Goal: Check status: Check status

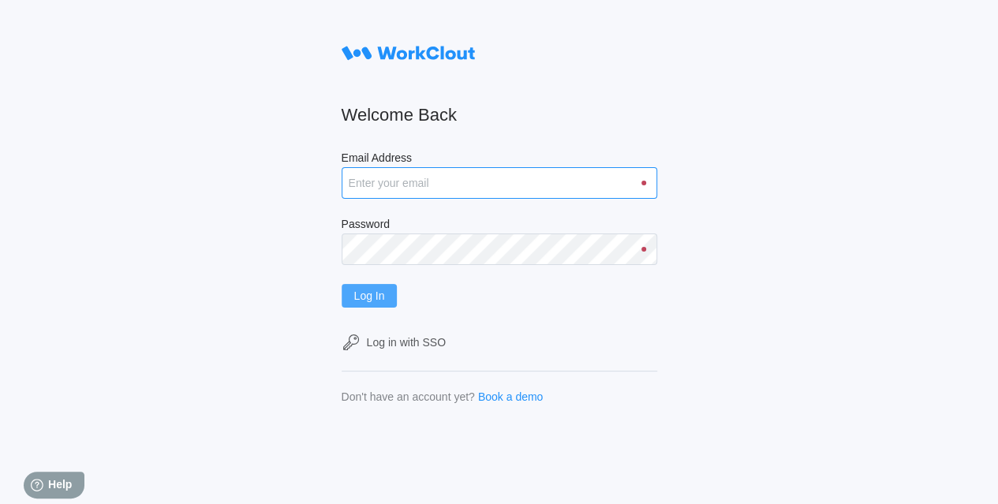
type input "[EMAIL_ADDRESS][DOMAIN_NAME]"
click at [382, 295] on span "Log In" at bounding box center [369, 295] width 31 height 11
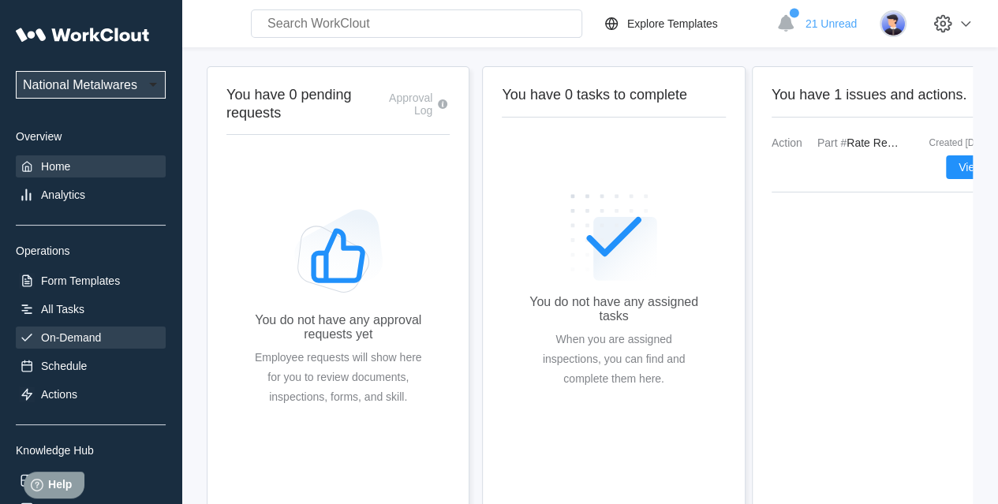
click at [47, 335] on div "On-Demand" at bounding box center [71, 337] width 60 height 13
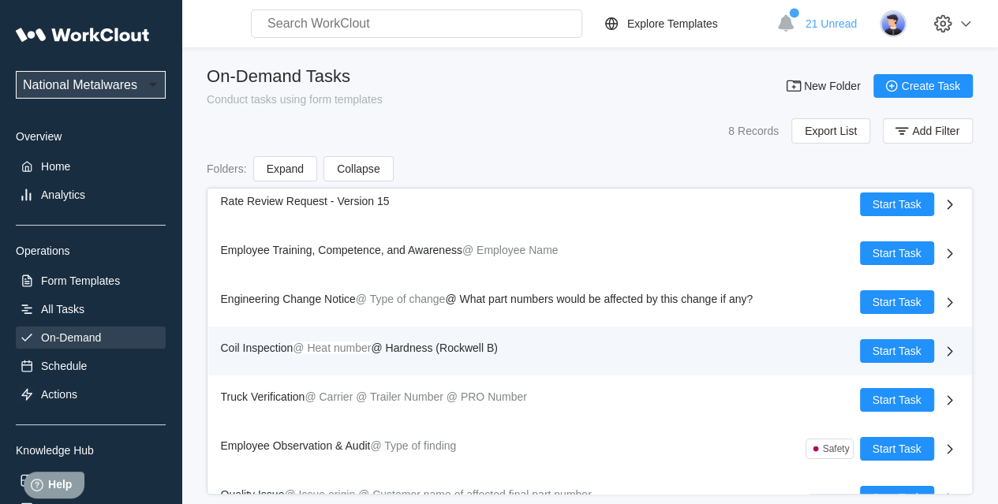
scroll to position [86, 0]
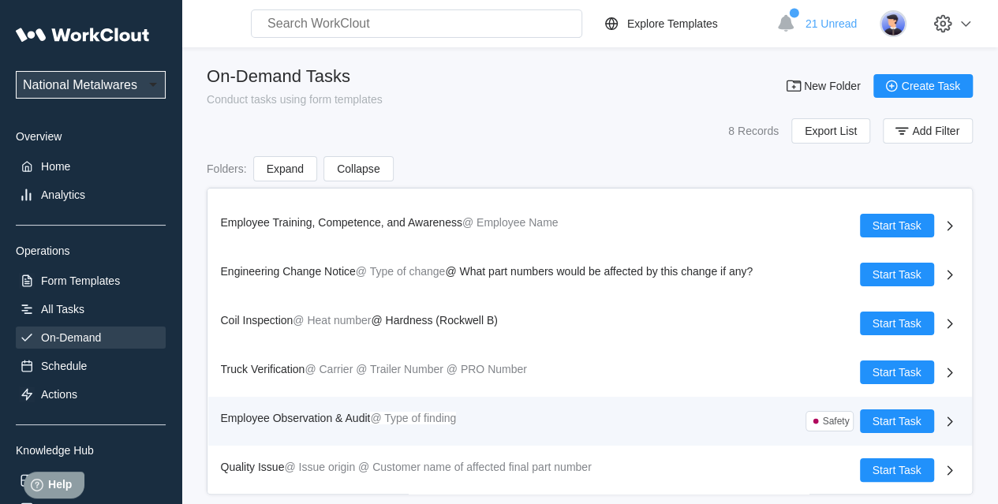
click at [284, 414] on span "Employee Observation & Audit" at bounding box center [296, 418] width 150 height 13
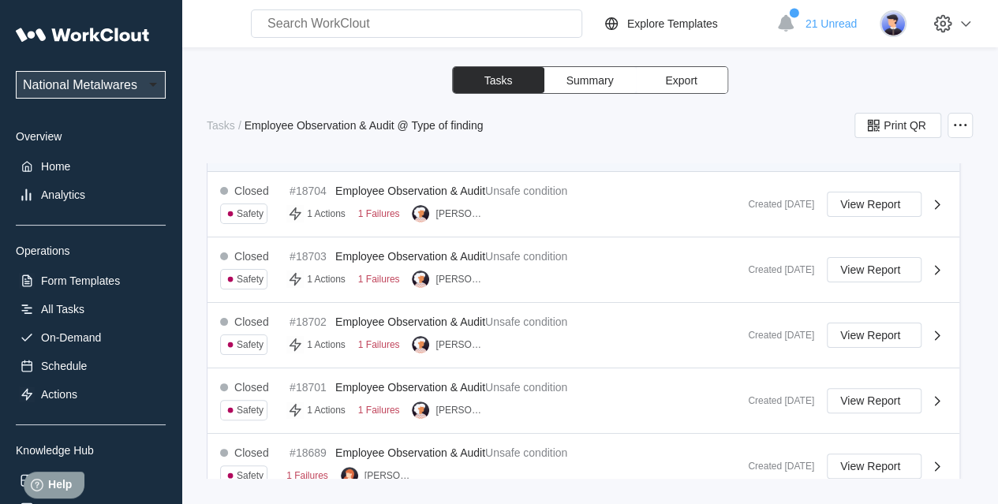
scroll to position [474, 0]
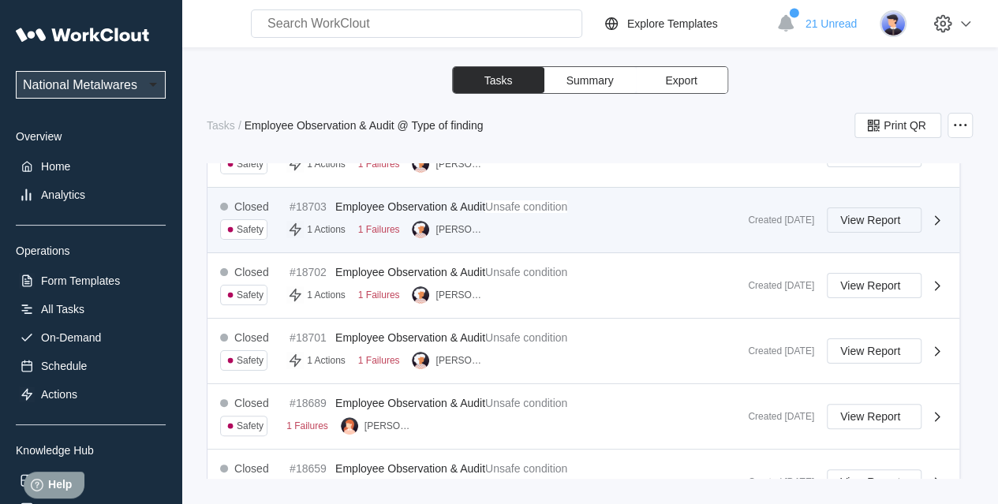
click at [875, 215] on span "View Report" at bounding box center [871, 220] width 60 height 11
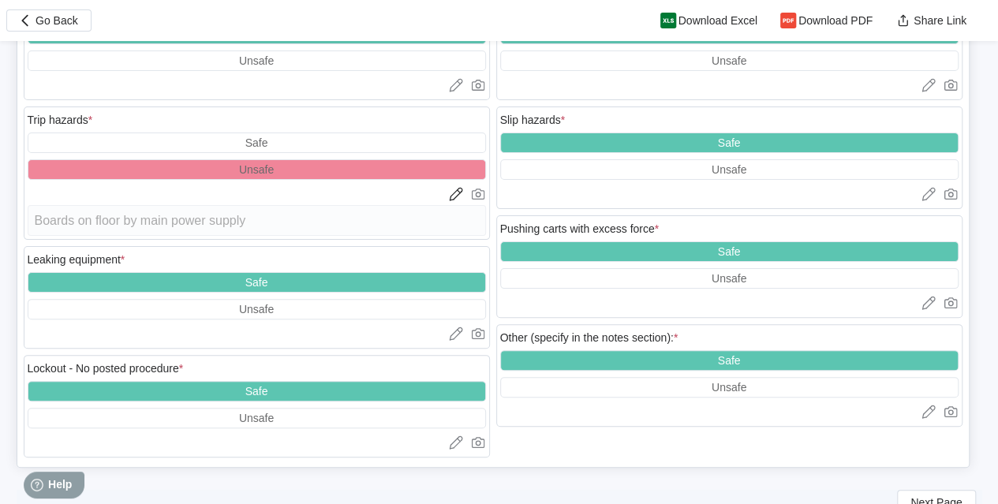
scroll to position [3078, 0]
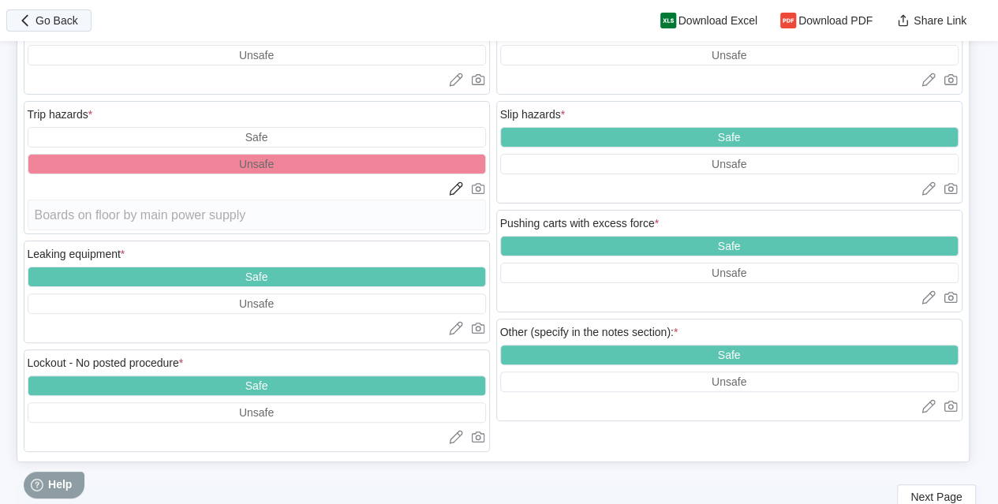
click at [43, 23] on span "Go Back" at bounding box center [57, 20] width 43 height 11
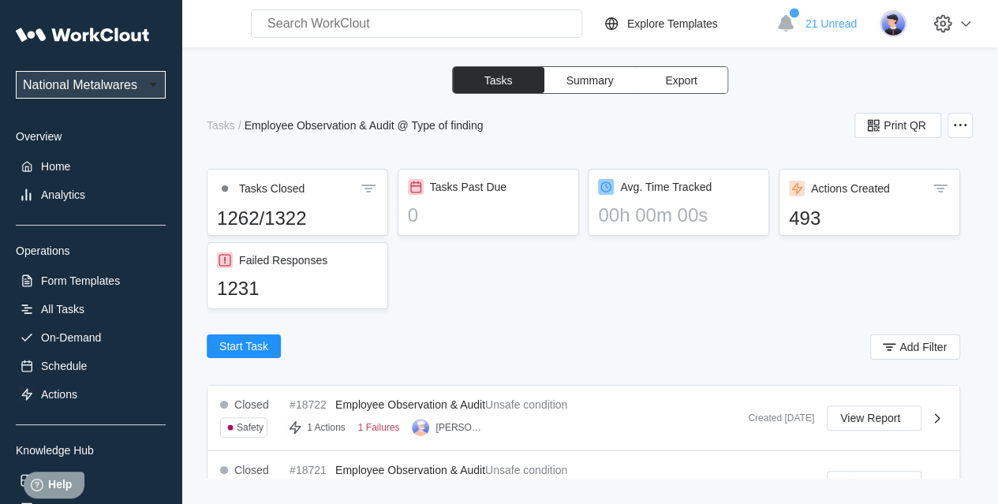
scroll to position [158, 0]
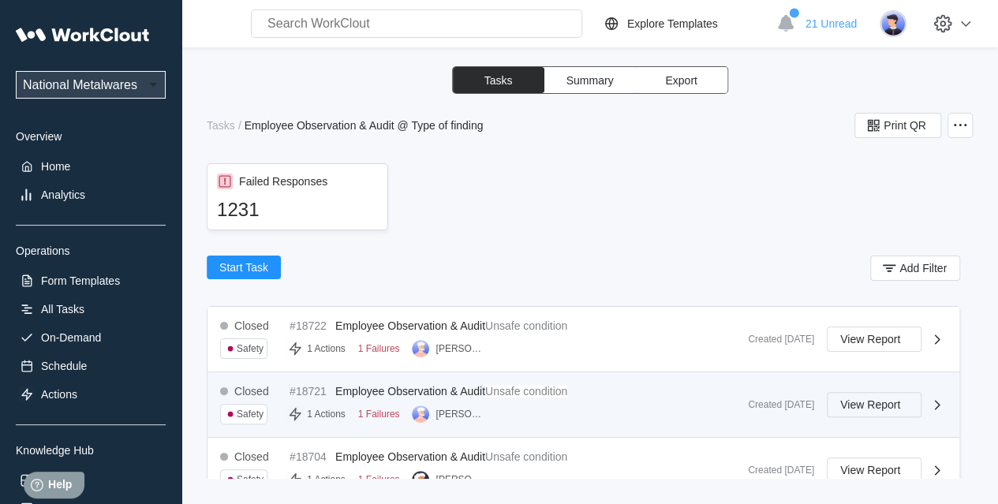
click at [888, 404] on span "View Report" at bounding box center [871, 404] width 60 height 11
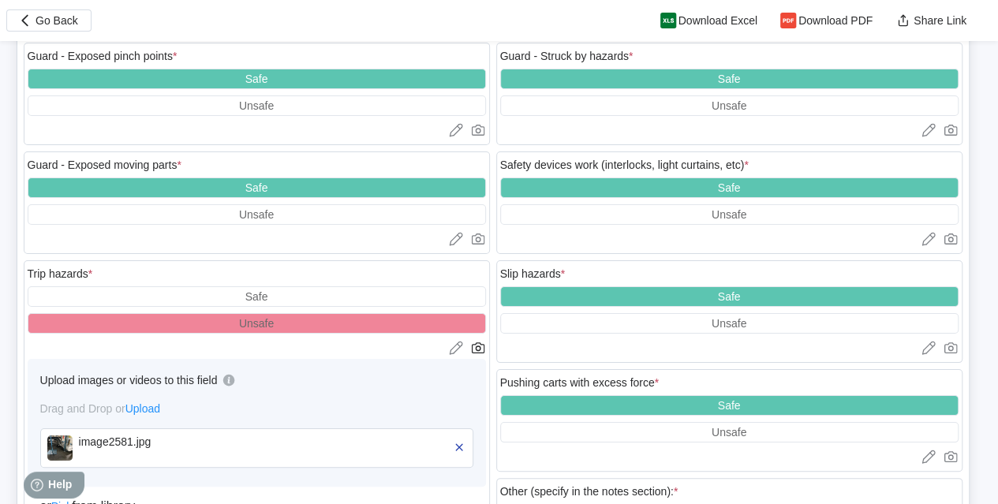
scroll to position [2920, 0]
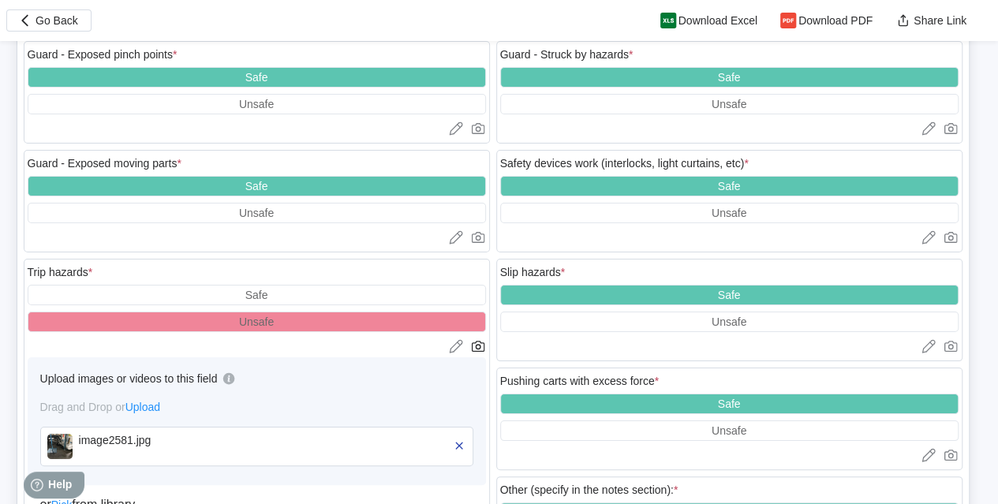
click at [56, 434] on img at bounding box center [59, 446] width 25 height 25
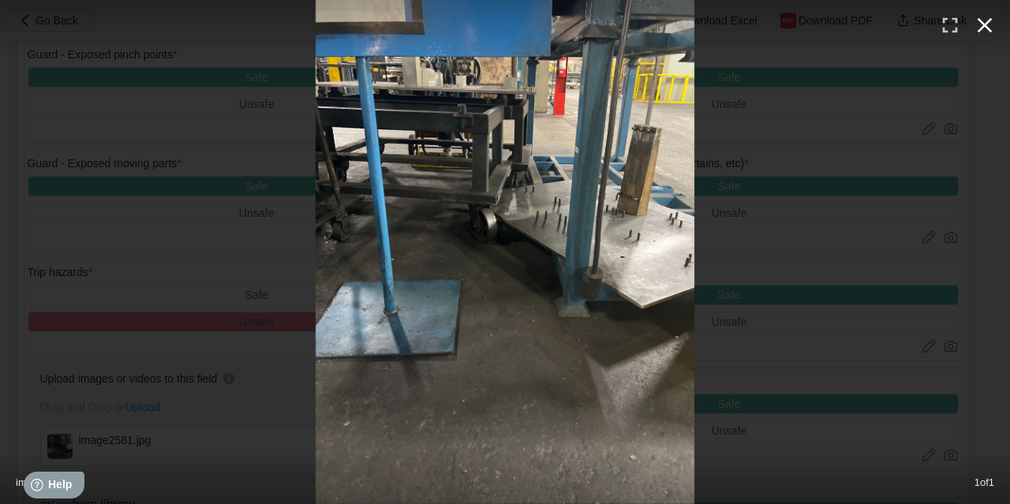
click at [995, 26] on icon "button" at bounding box center [984, 25] width 25 height 25
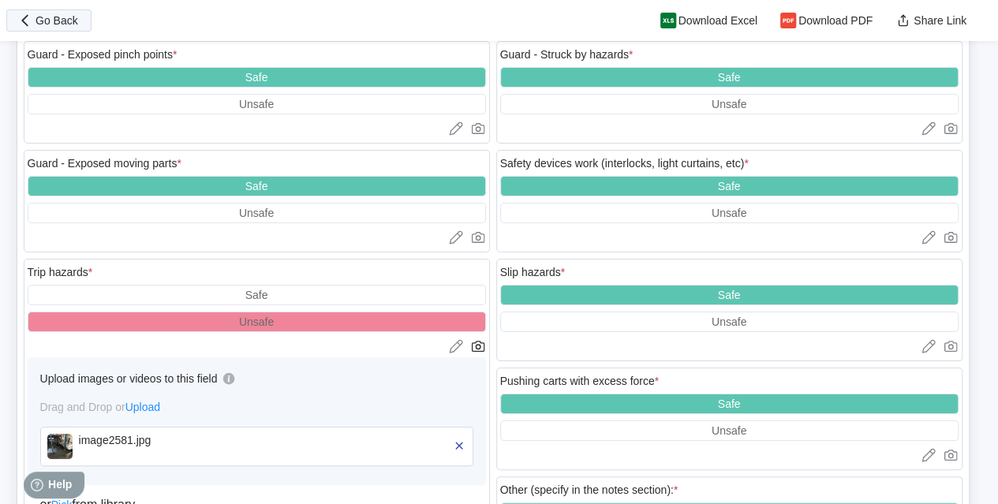
click at [74, 20] on span "Go Back" at bounding box center [57, 20] width 43 height 11
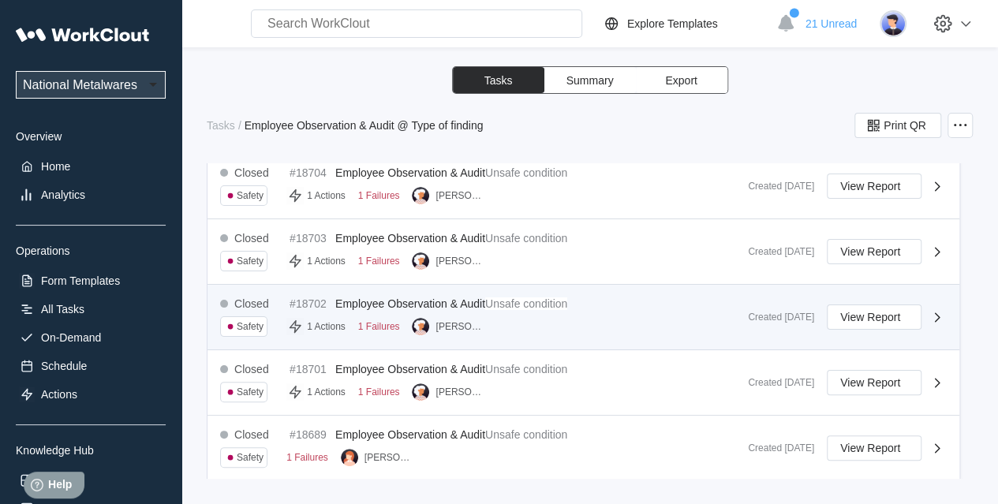
scroll to position [395, 0]
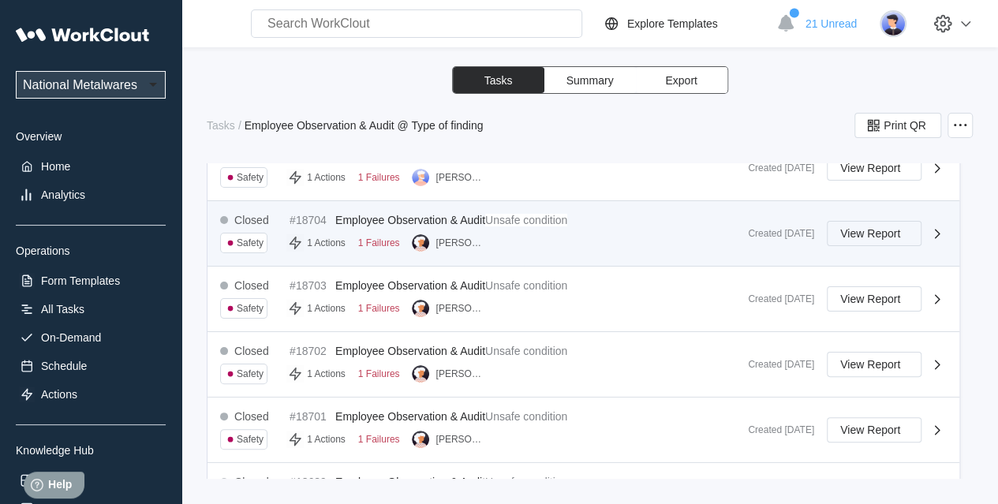
click at [851, 230] on span "View Report" at bounding box center [871, 233] width 60 height 11
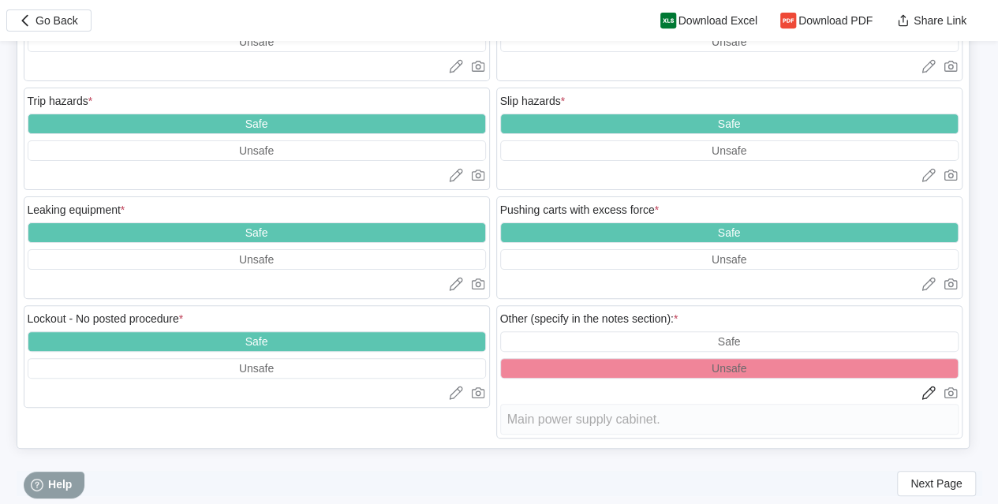
scroll to position [3107, 0]
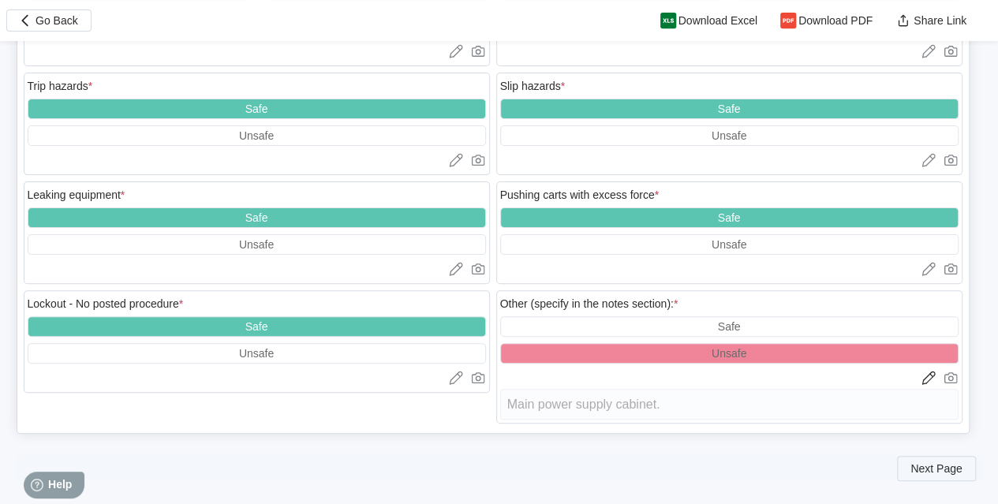
click at [934, 463] on span "Next Page" at bounding box center [936, 468] width 51 height 11
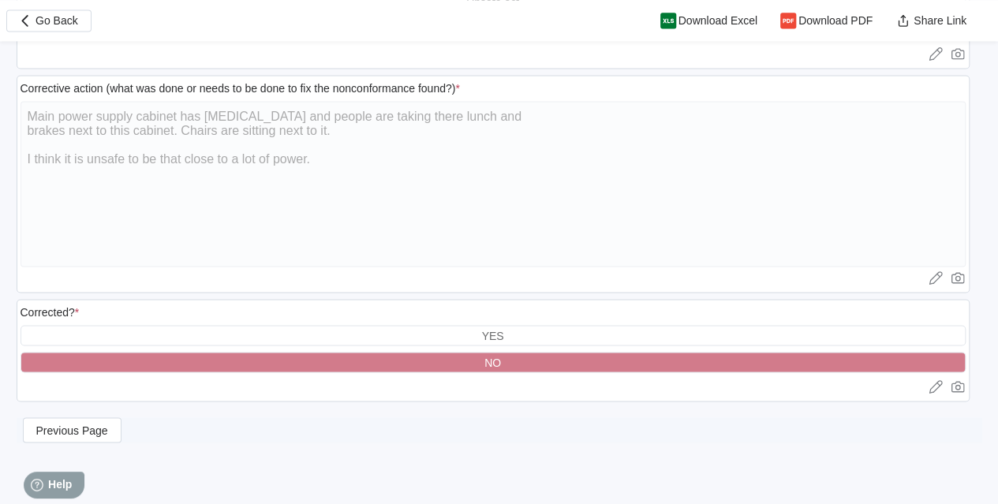
scroll to position [1152, 0]
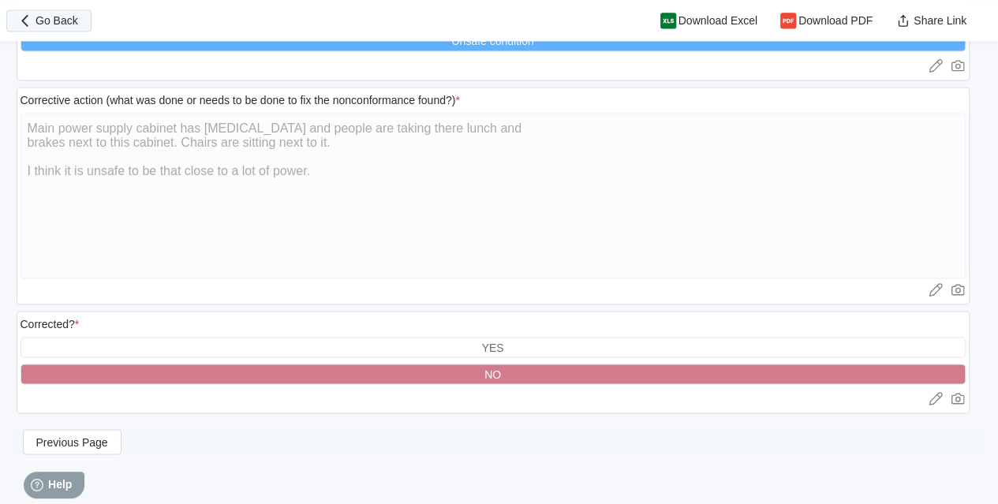
click at [43, 21] on span "Go Back" at bounding box center [57, 20] width 43 height 11
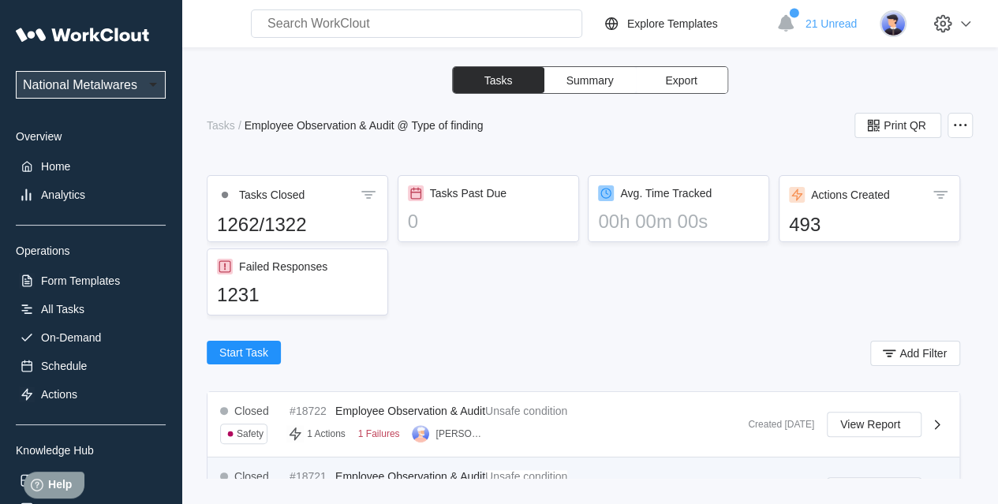
scroll to position [316, 0]
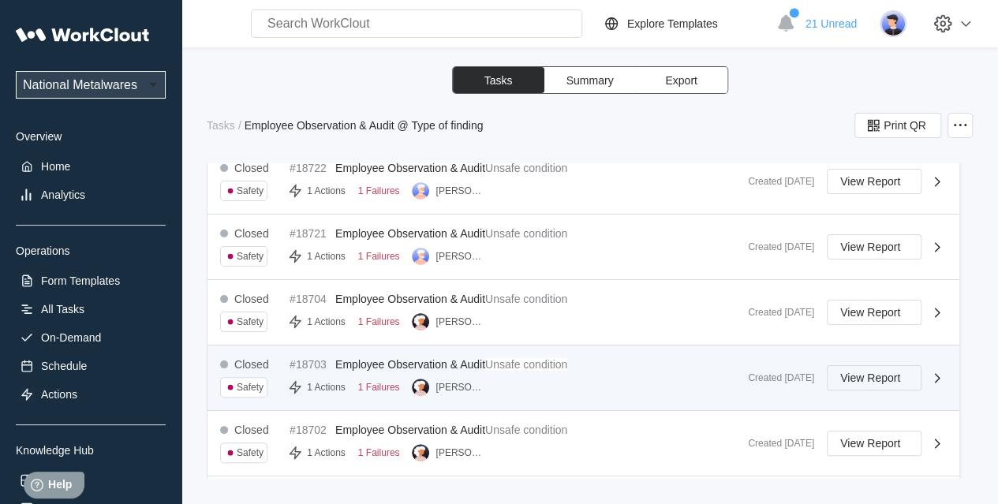
click at [871, 375] on span "View Report" at bounding box center [871, 378] width 60 height 11
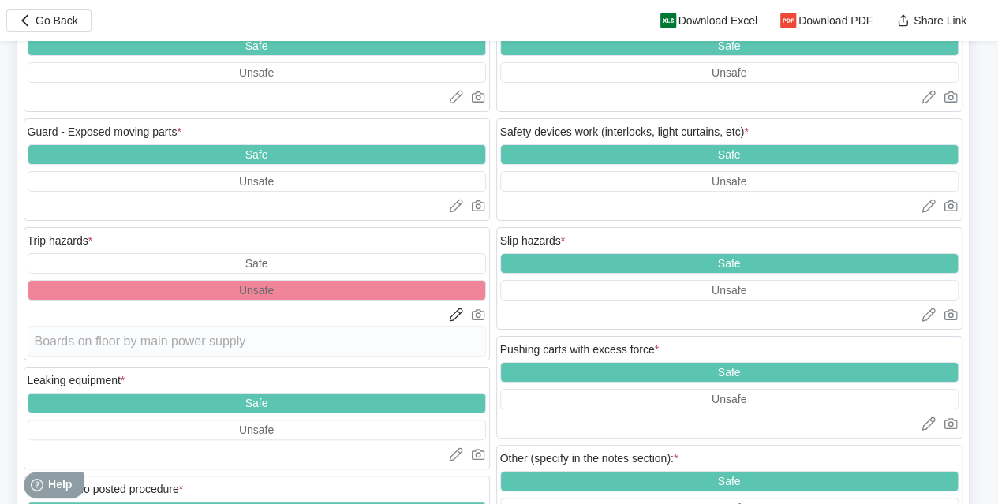
scroll to position [3078, 0]
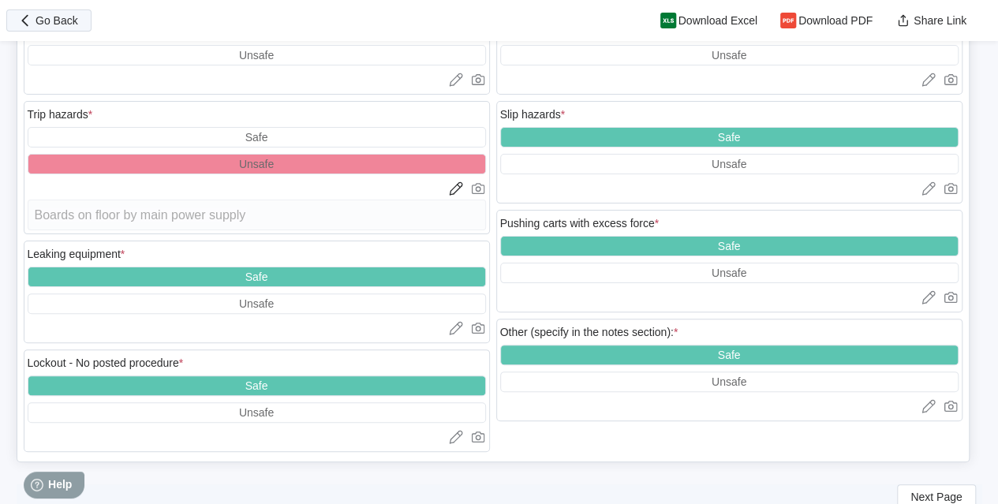
click at [43, 13] on button "Go Back" at bounding box center [48, 20] width 85 height 22
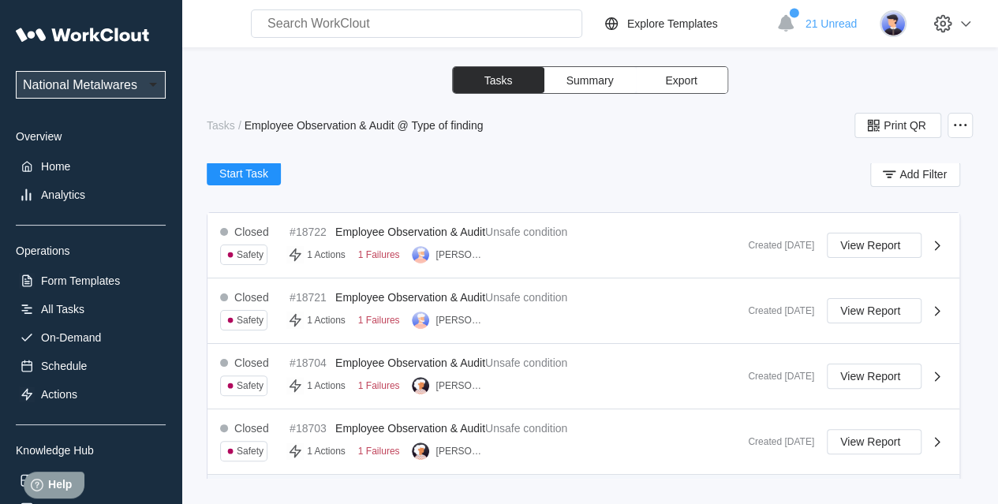
scroll to position [395, 0]
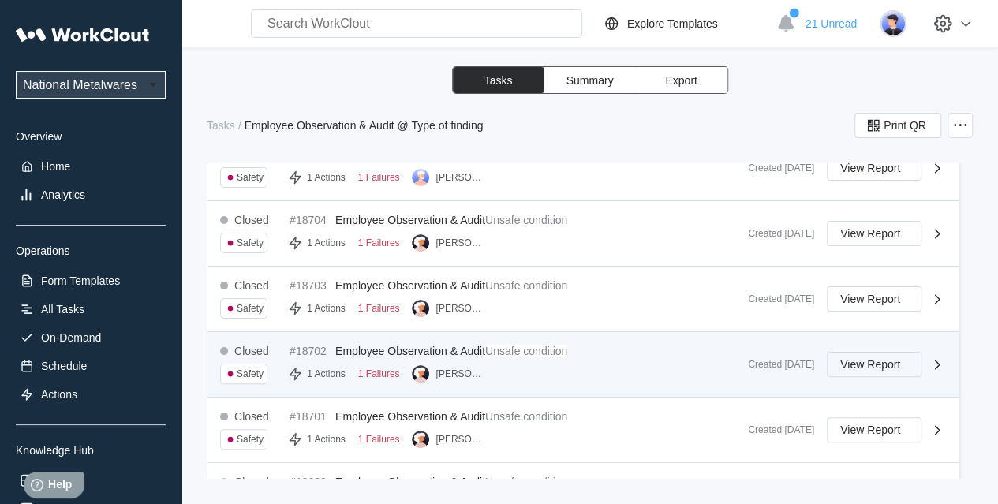
click at [841, 360] on span "View Report" at bounding box center [871, 364] width 60 height 11
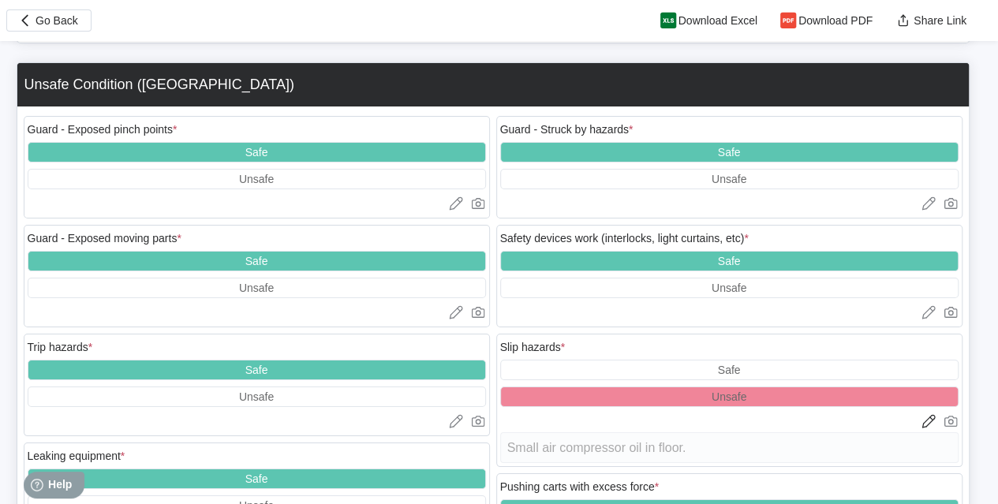
scroll to position [2870, 0]
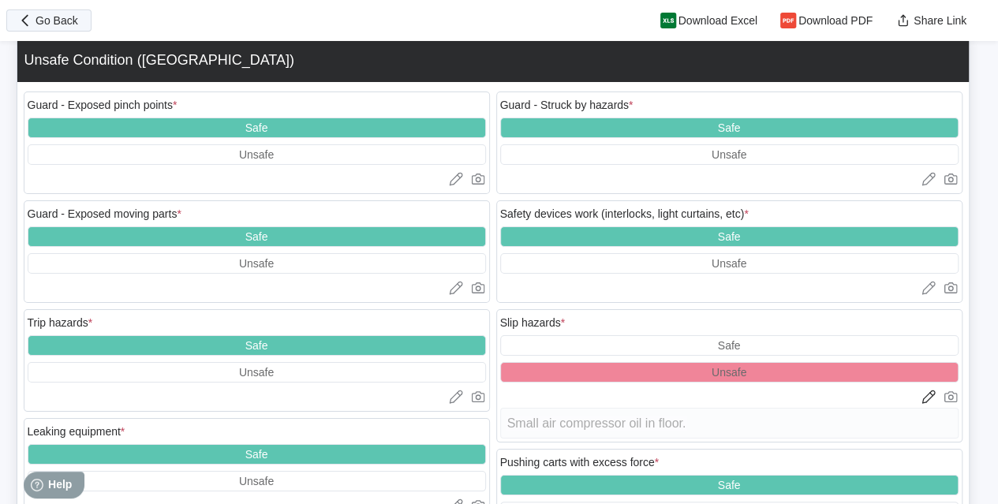
click at [72, 18] on span "Go Back" at bounding box center [57, 20] width 43 height 11
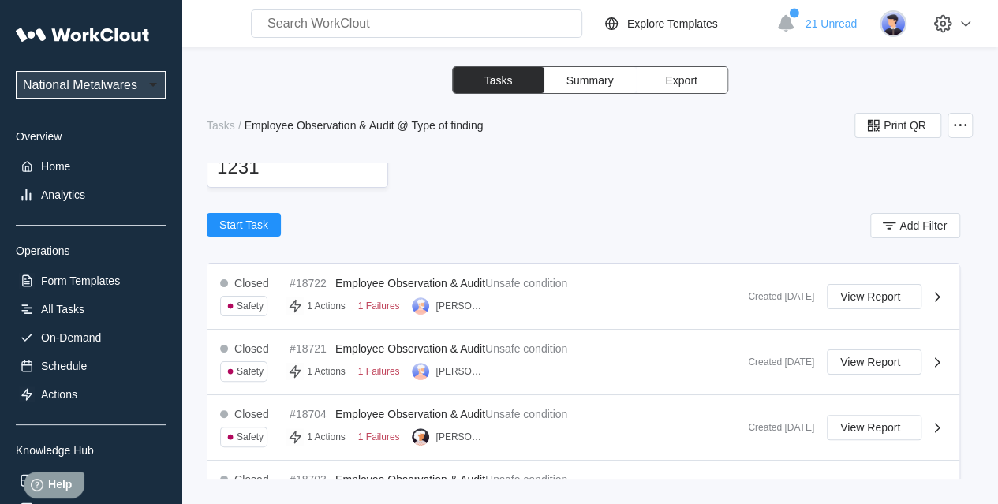
scroll to position [474, 0]
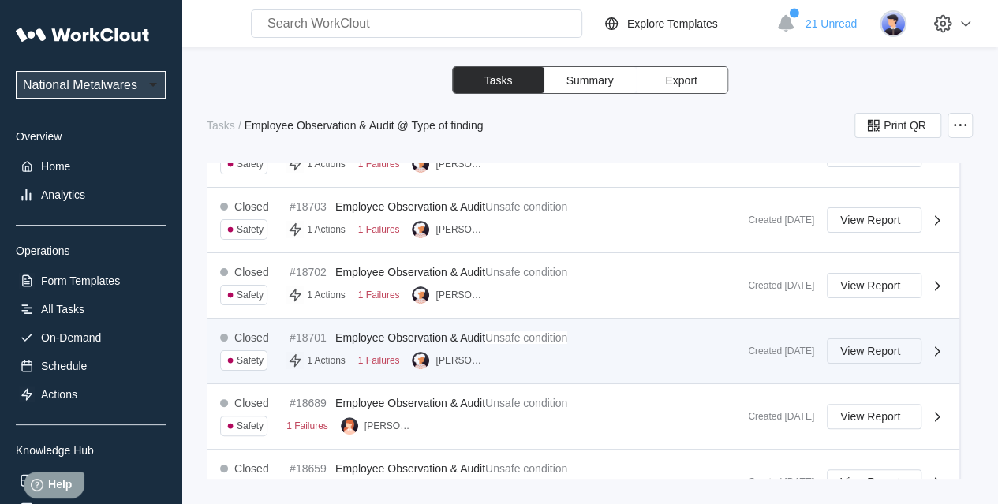
click at [866, 339] on button "View Report" at bounding box center [874, 351] width 95 height 25
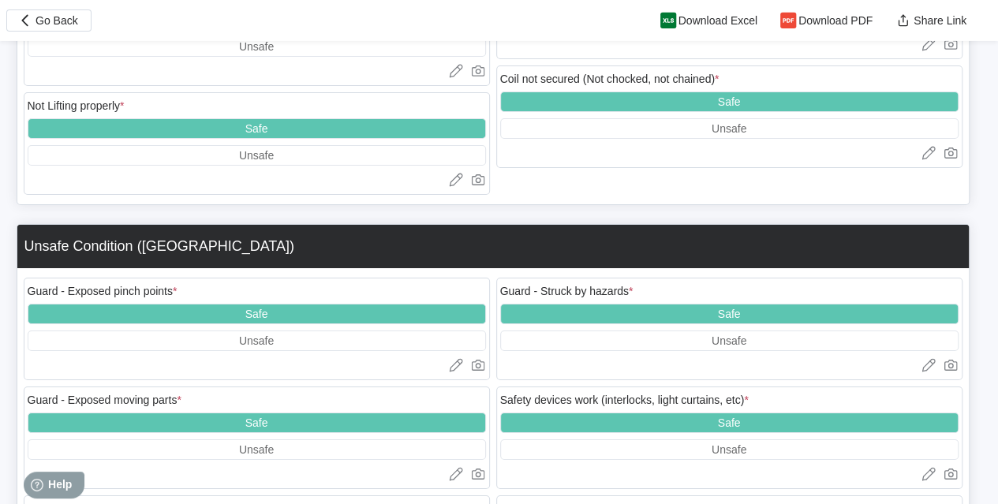
scroll to position [3078, 0]
